Goal: Transaction & Acquisition: Obtain resource

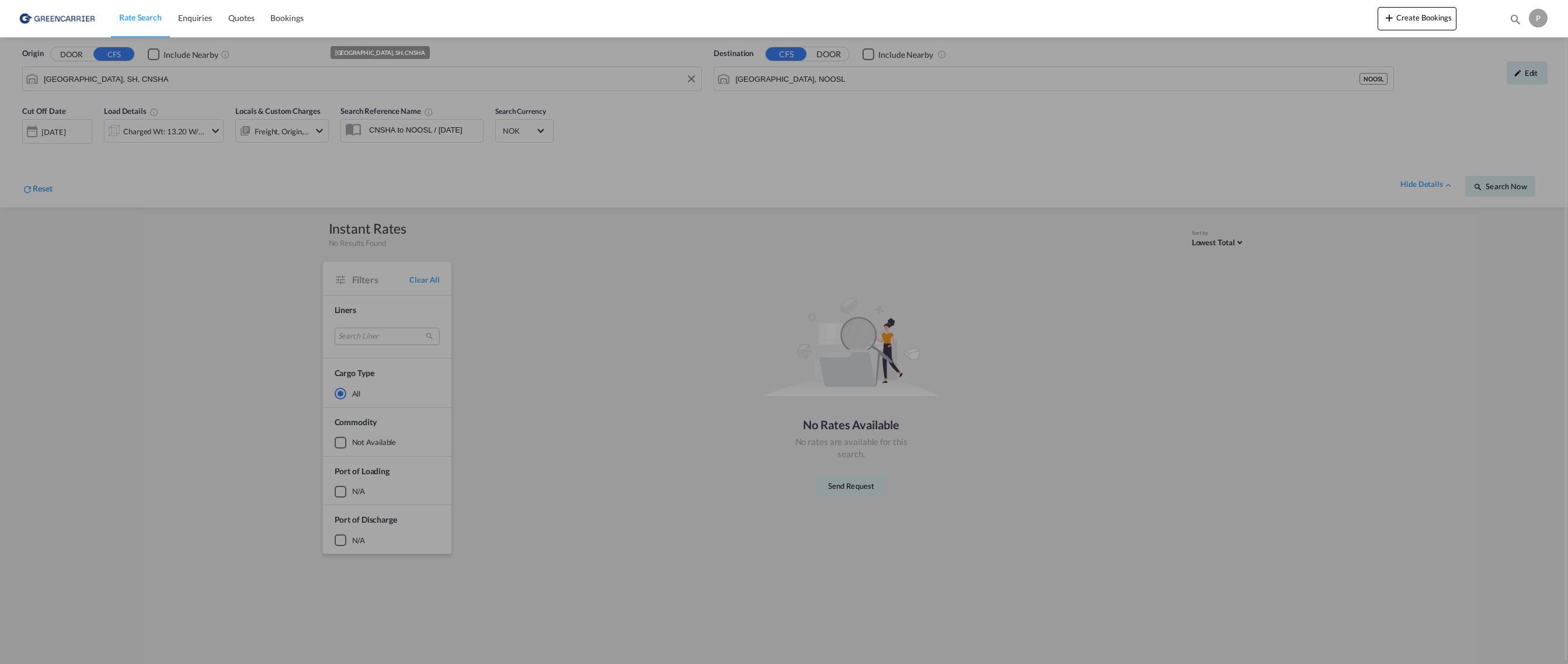
click at [187, 84] on input "[GEOGRAPHIC_DATA], SH, CNSHA" at bounding box center [369, 79] width 651 height 18
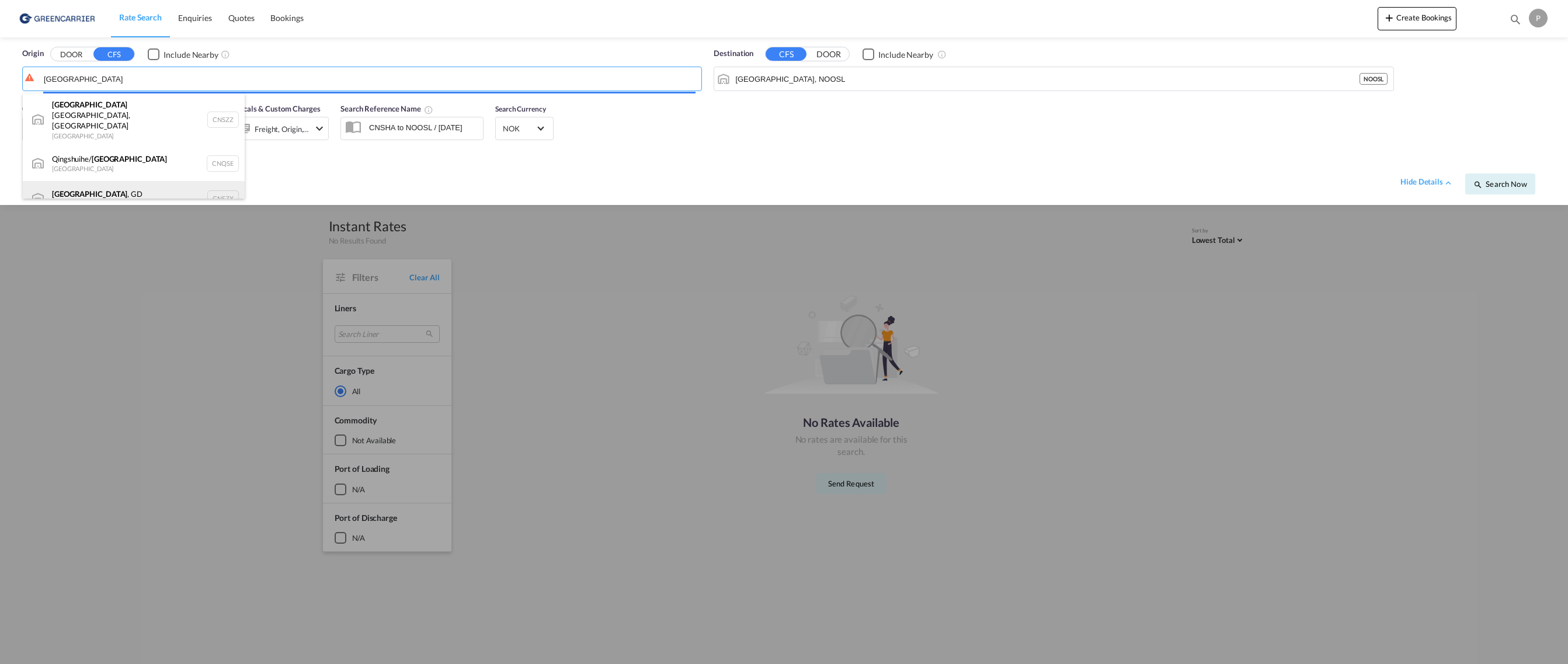
click at [142, 181] on div "[GEOGRAPHIC_DATA] , GD [GEOGRAPHIC_DATA] CNSZX" at bounding box center [134, 198] width 222 height 35
type input "[GEOGRAPHIC_DATA], GD, CNSZX"
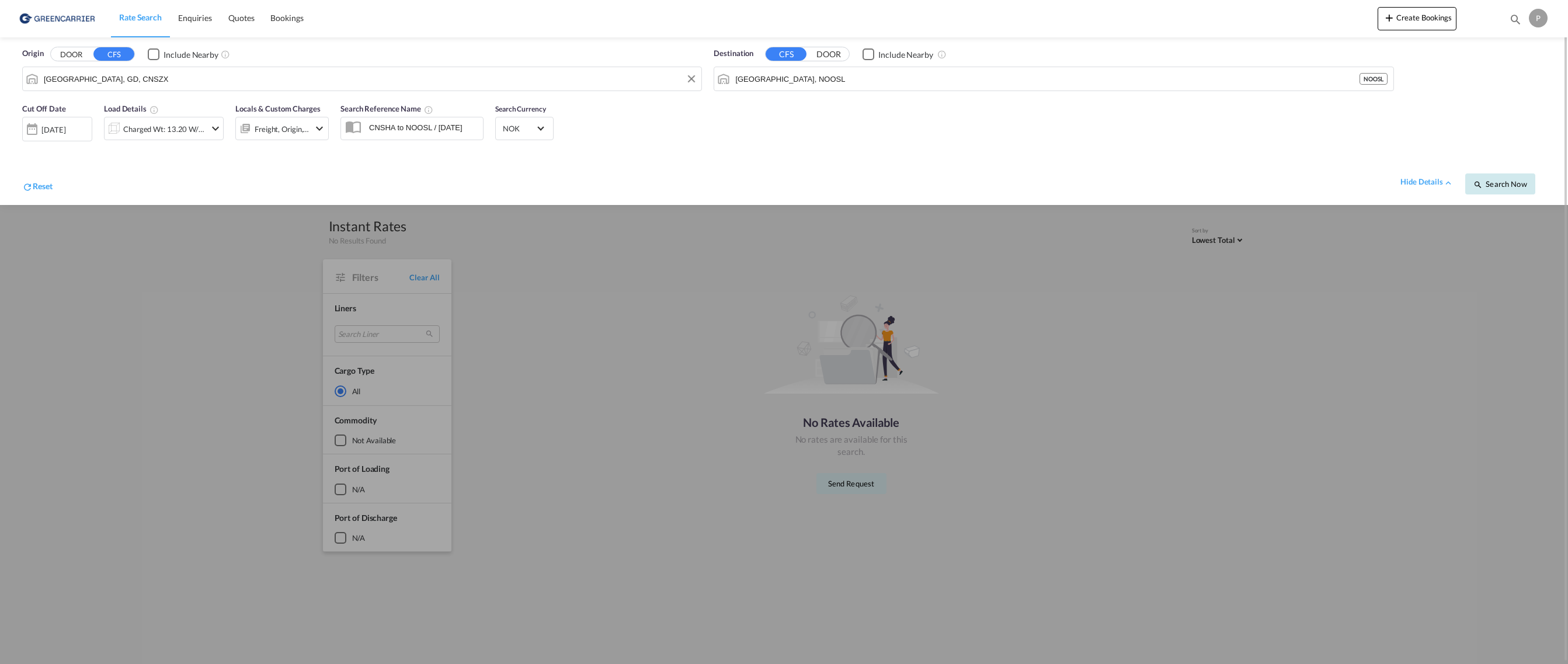
click at [1515, 181] on span "Search Now" at bounding box center [1499, 184] width 53 height 9
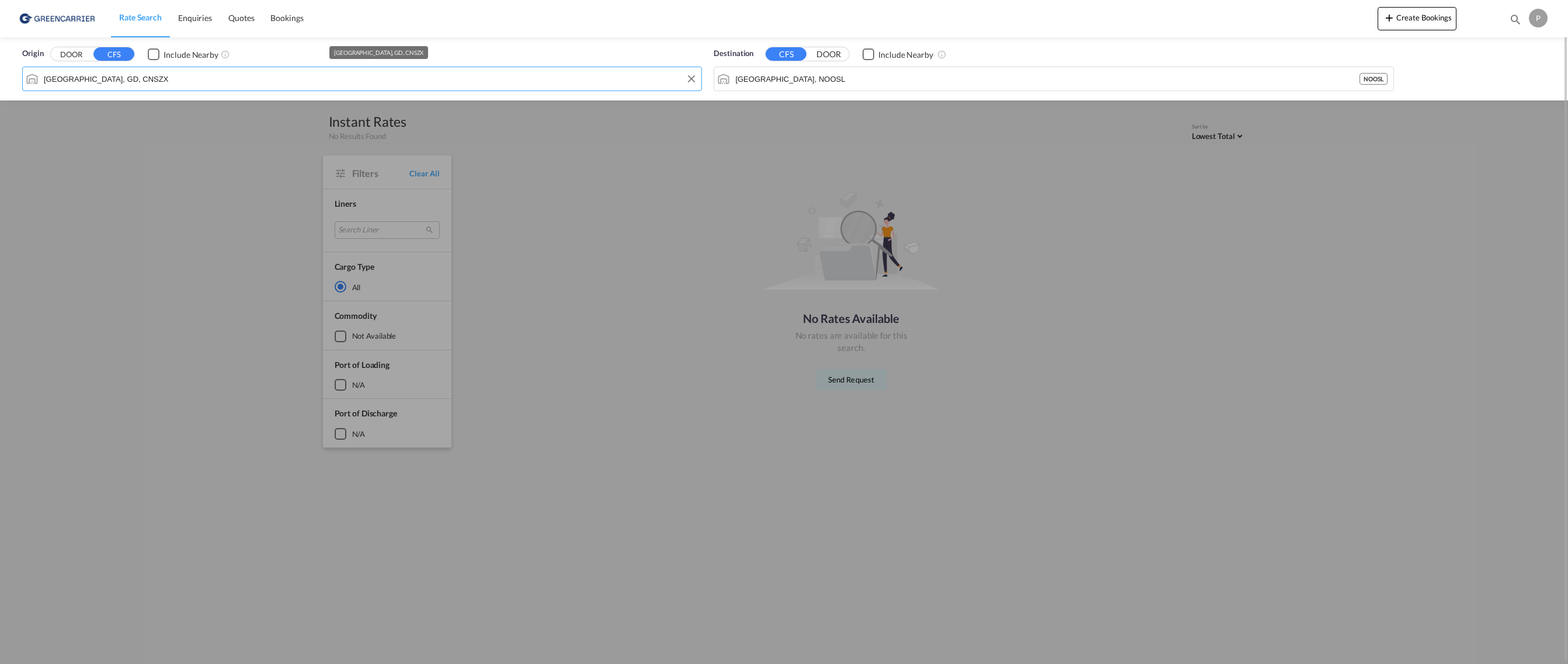
click at [221, 72] on input "[GEOGRAPHIC_DATA], GD, CNSZX" at bounding box center [369, 79] width 651 height 18
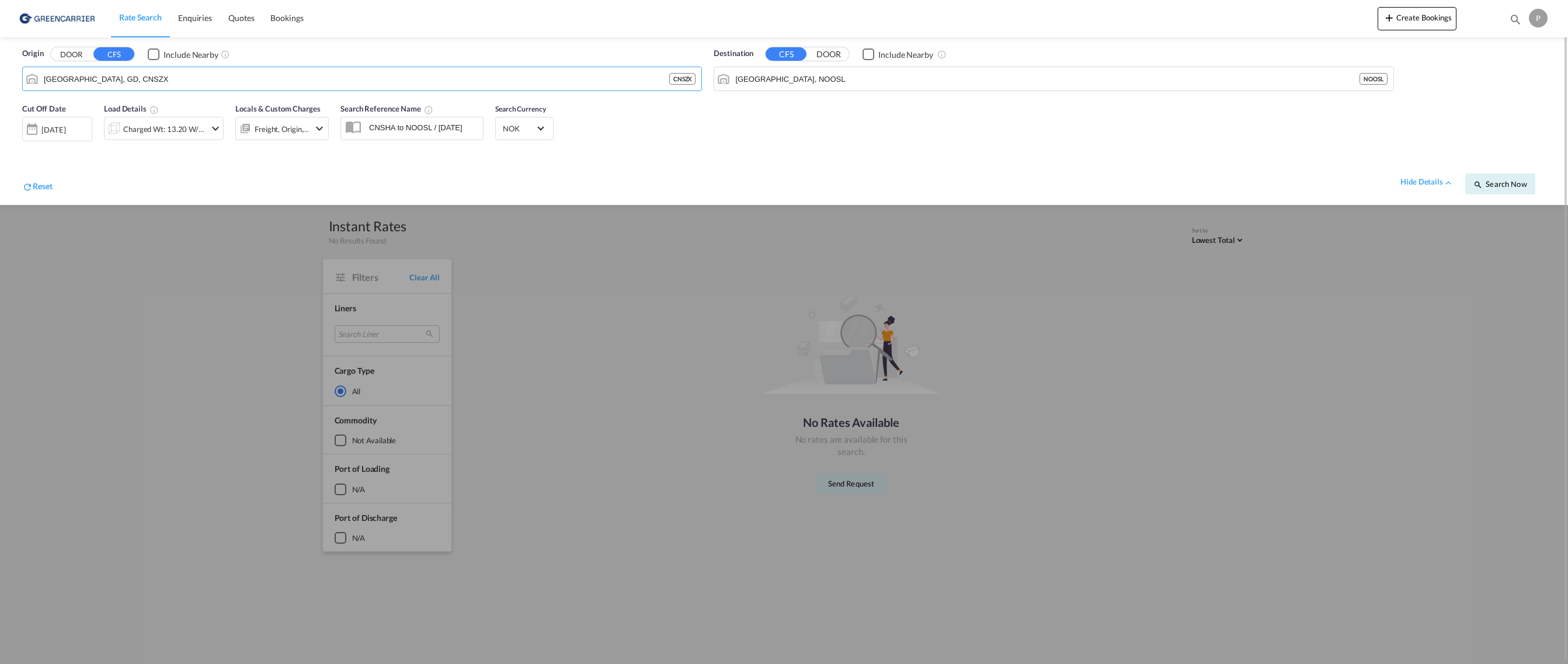
click at [81, 122] on div "[DATE]" at bounding box center [57, 129] width 70 height 24
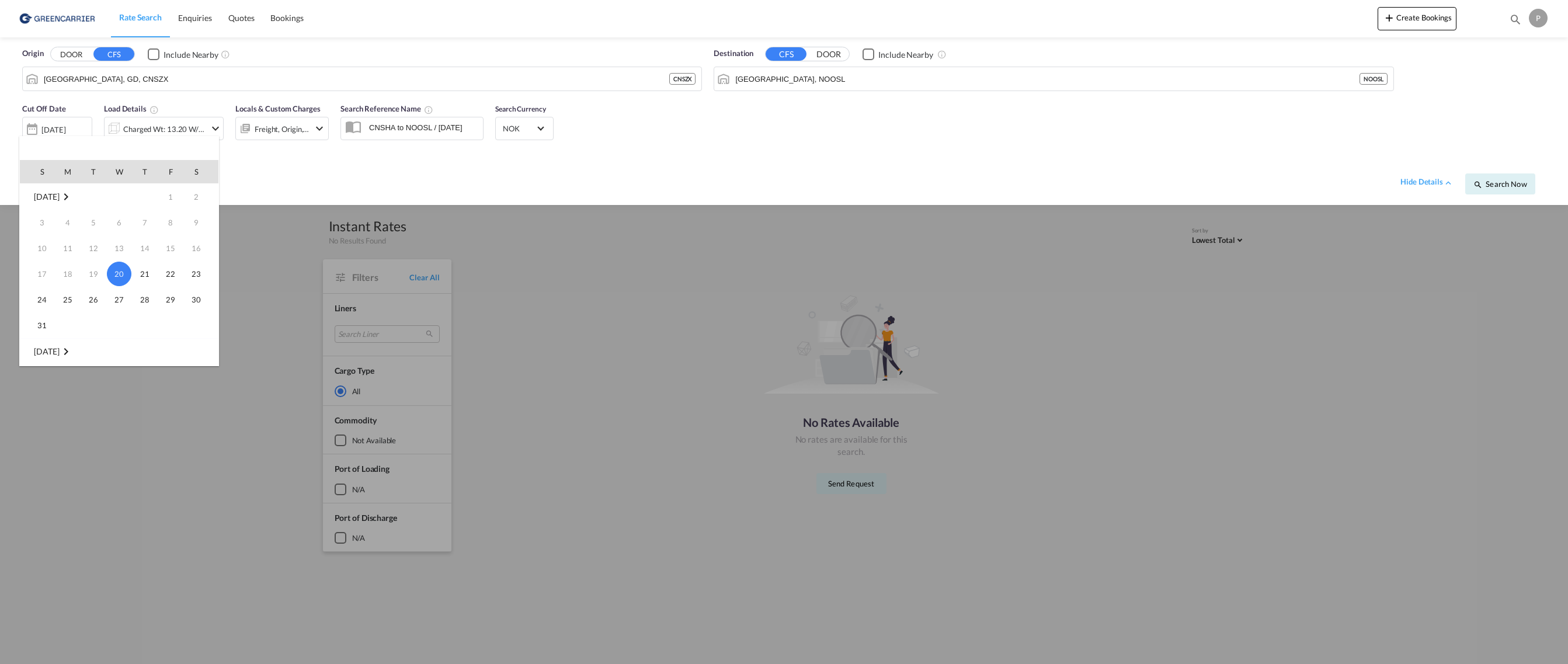
click at [122, 278] on span "20" at bounding box center [119, 273] width 24 height 24
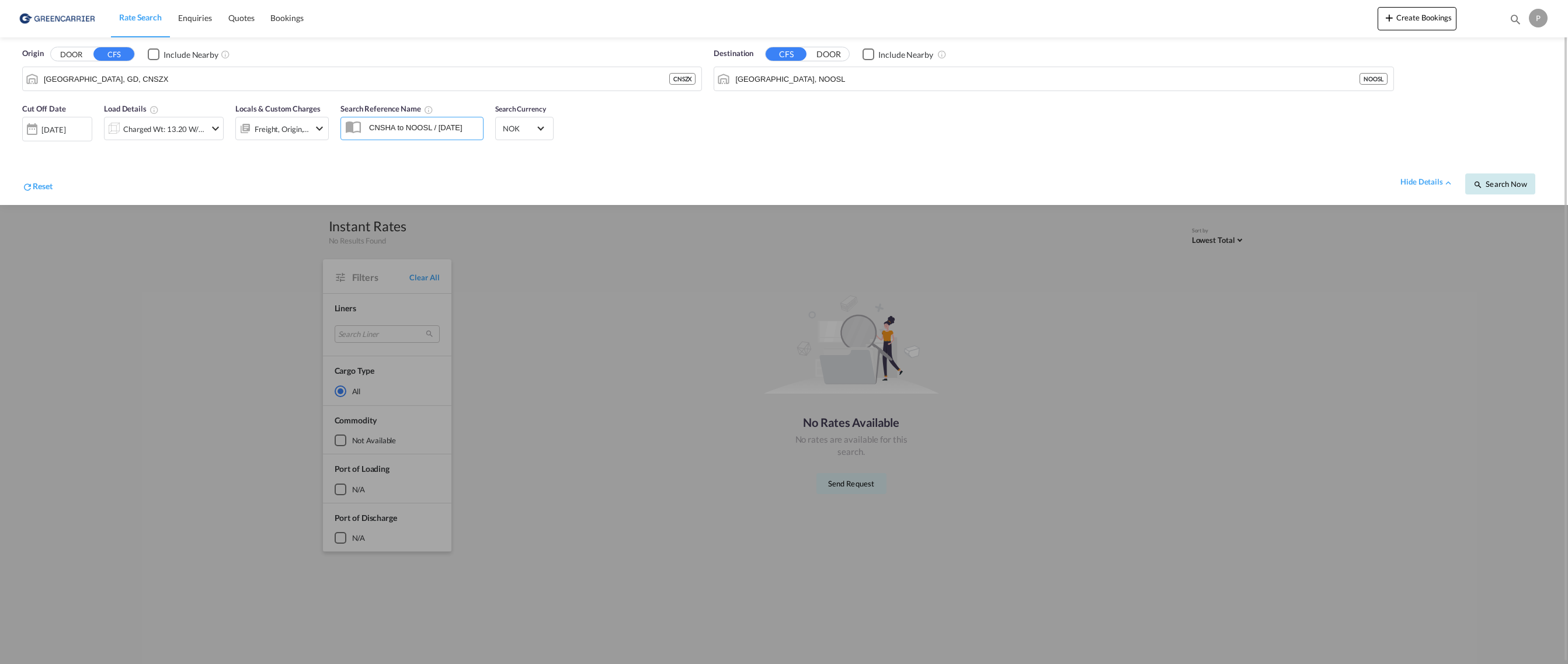
click at [1519, 181] on span "Search Now" at bounding box center [1499, 184] width 53 height 9
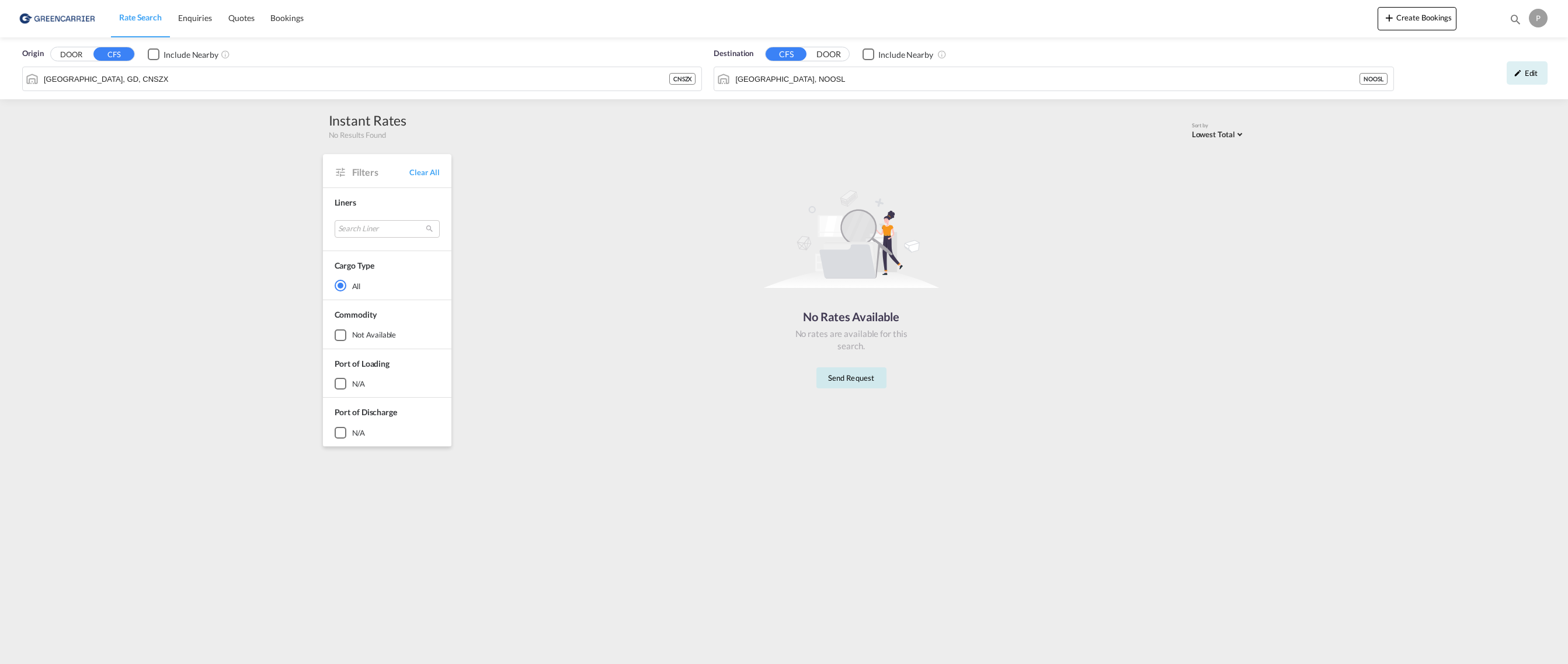
click at [864, 382] on button "Send Request" at bounding box center [852, 377] width 70 height 21
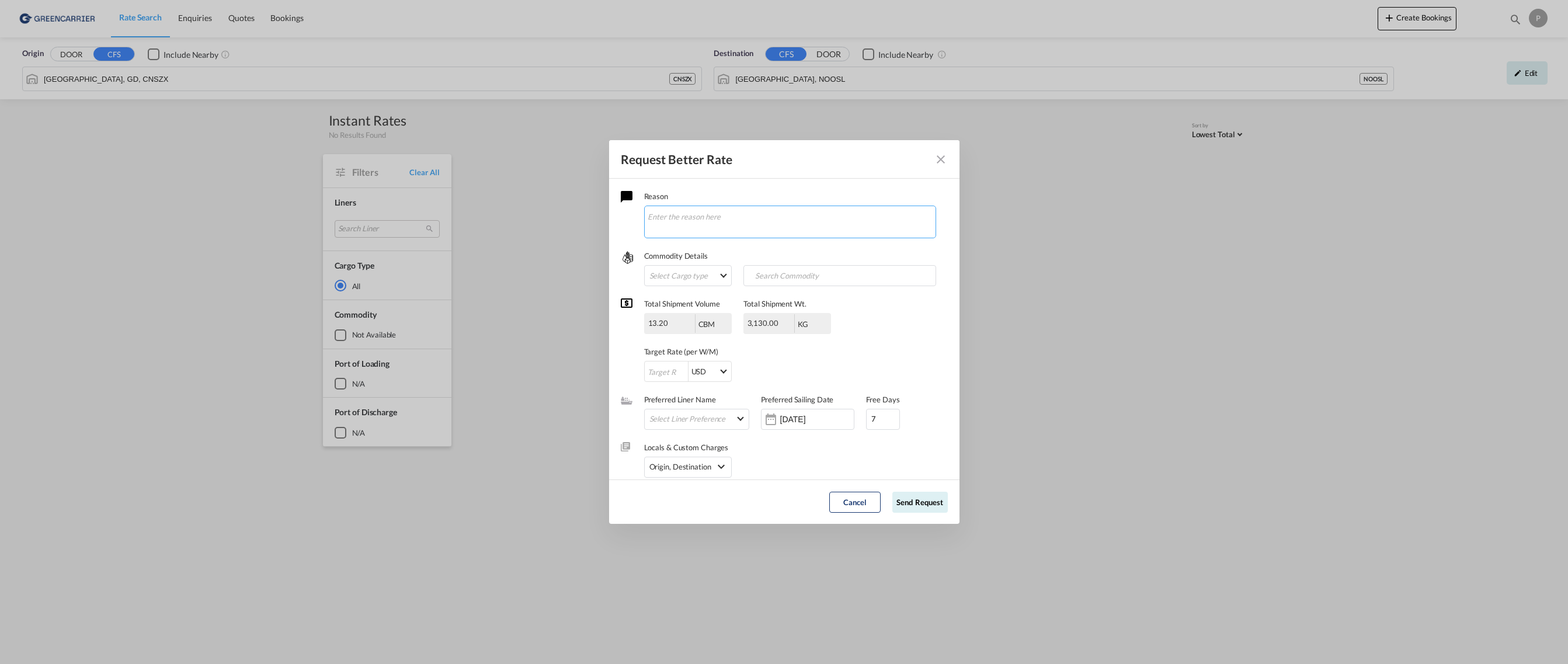
click at [714, 227] on textarea "Request Better Rate ..." at bounding box center [790, 221] width 292 height 32
type textarea "NO RATES ON PORTAL"
click at [933, 505] on button "Send Request" at bounding box center [920, 502] width 56 height 21
click at [658, 369] on input "Request Better Rate ..." at bounding box center [666, 371] width 44 height 21
type input "99999"
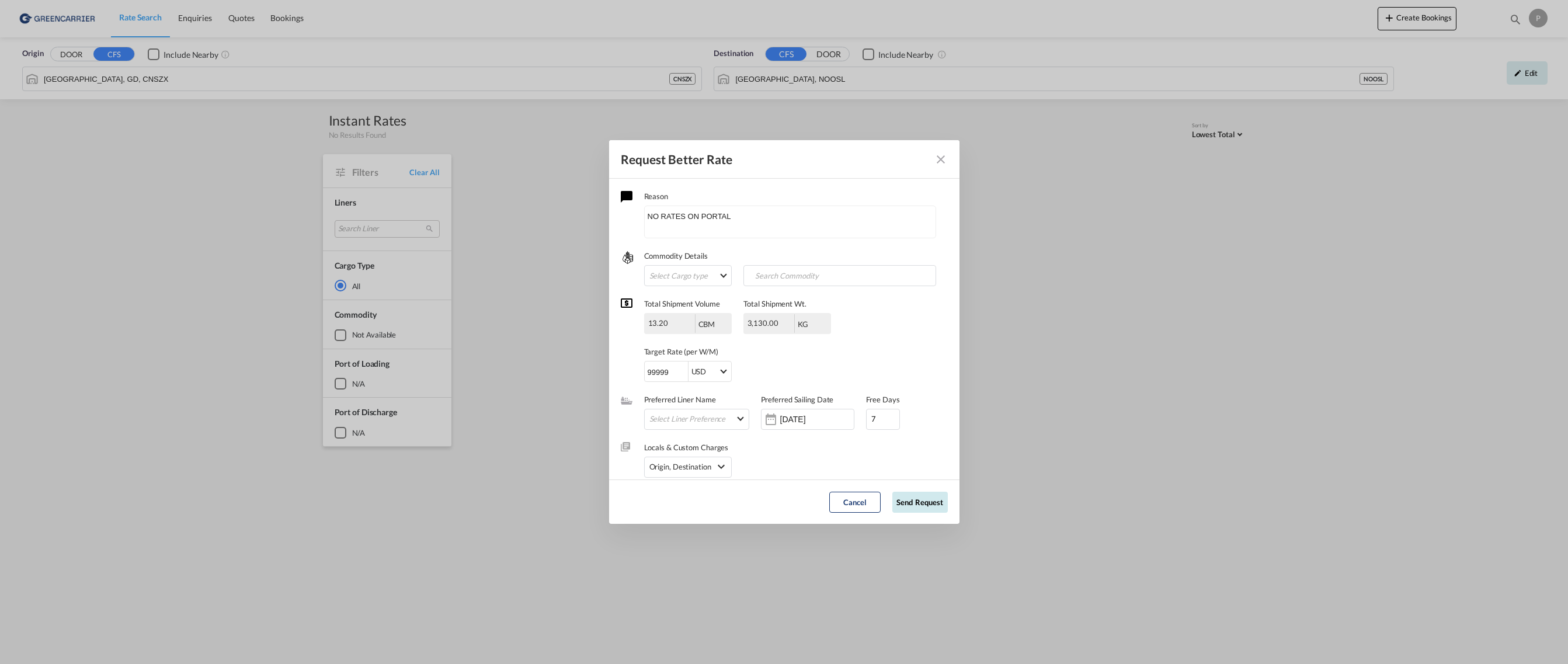
click at [920, 503] on button "Send Request" at bounding box center [920, 502] width 56 height 21
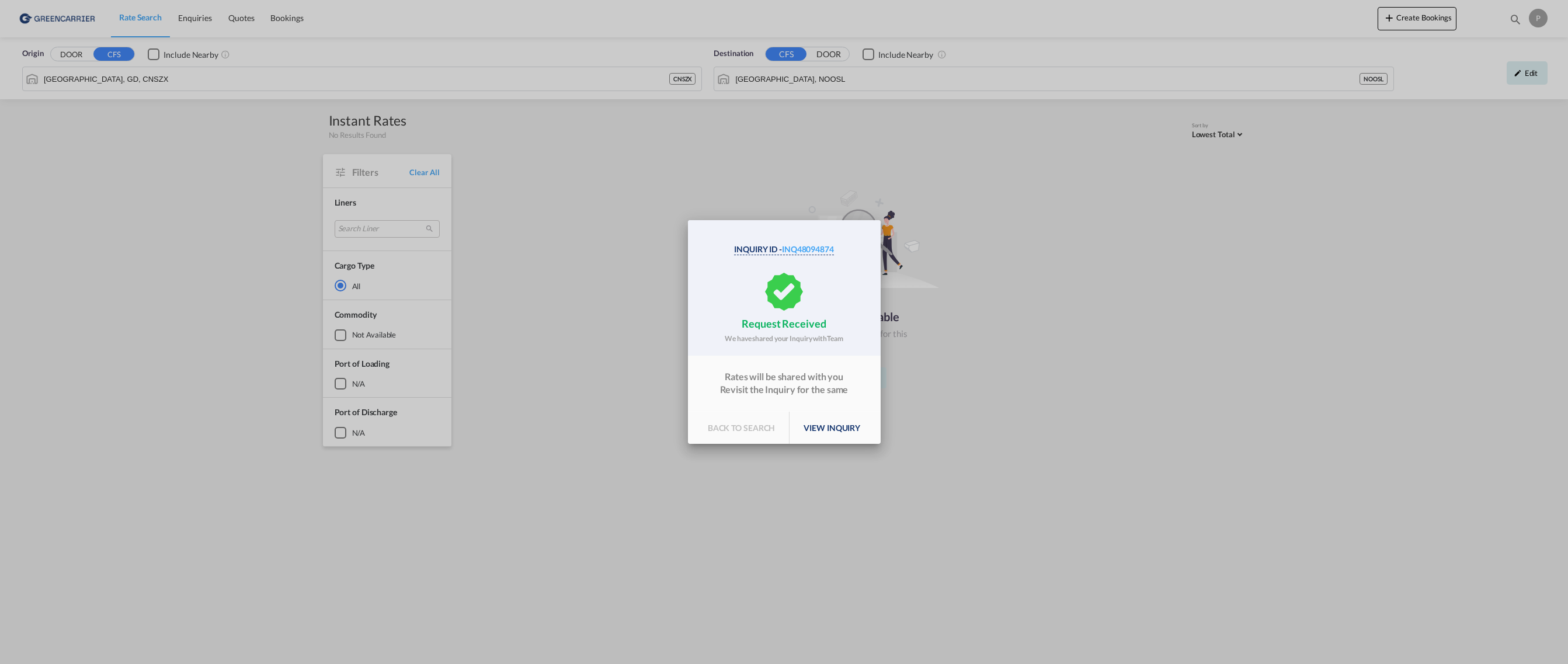
click at [550, 187] on div "Inquiry Id - INQ48094874 request received We have shared your Inquiry with Team…" at bounding box center [784, 332] width 1568 height 664
